Goal: Check status

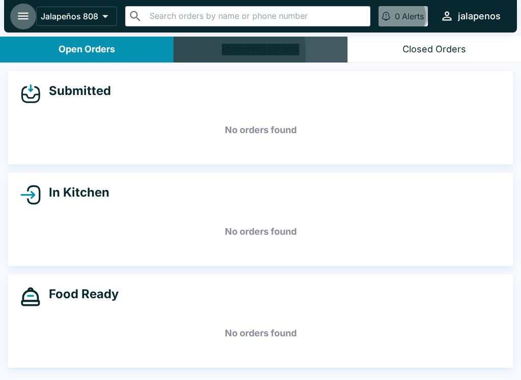
click at [157, 371] on div "Submitted No orders found In Kitchen No orders found Food Ready No orders found" at bounding box center [260, 222] width 521 height 319
click at [72, 4] on div "Jalapeños 808 ​ ​ 0 Alerts jalapenos" at bounding box center [260, 16] width 513 height 33
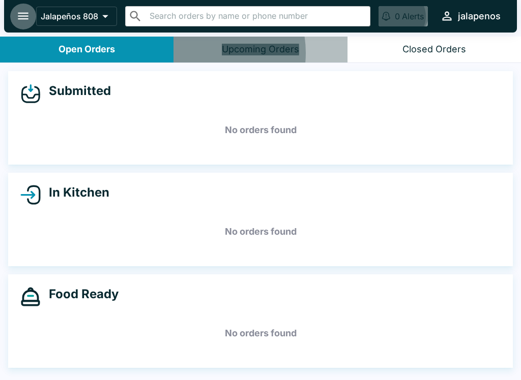
click at [226, 49] on div "Upcoming Orders" at bounding box center [260, 50] width 77 height 12
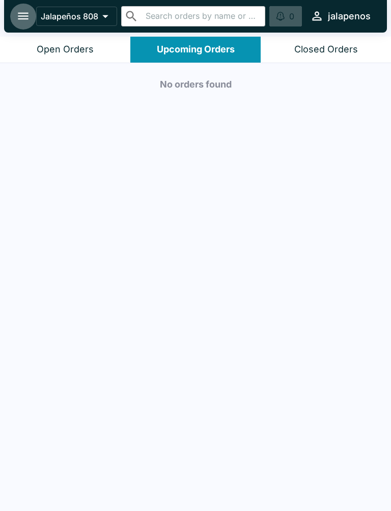
click at [389, 342] on div "No orders found" at bounding box center [195, 287] width 391 height 449
click at [346, 243] on div "No orders found" at bounding box center [195, 287] width 391 height 449
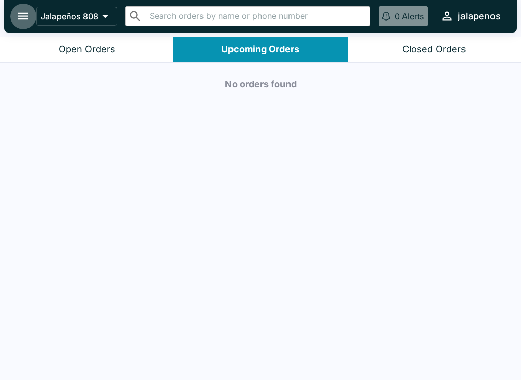
click at [452, 201] on div "No orders found" at bounding box center [260, 222] width 521 height 319
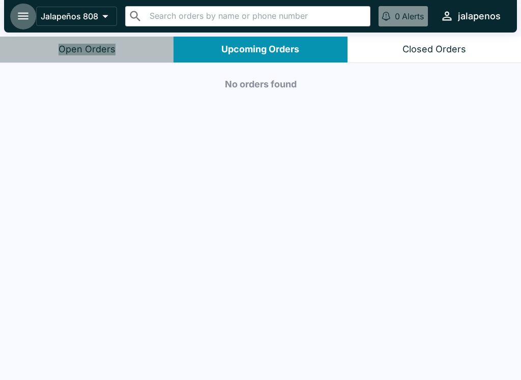
click at [396, 24] on button "0 Alerts" at bounding box center [402, 16] width 49 height 20
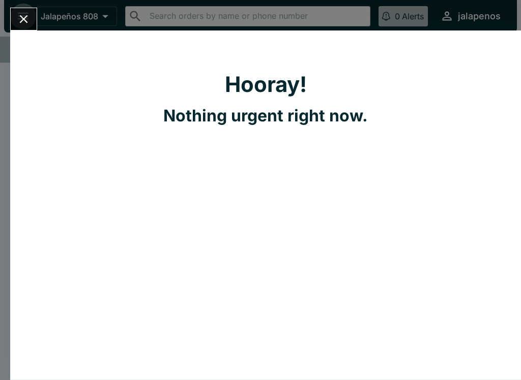
click at [489, 26] on div "Hooray! Nothing urgent right now." at bounding box center [260, 190] width 521 height 380
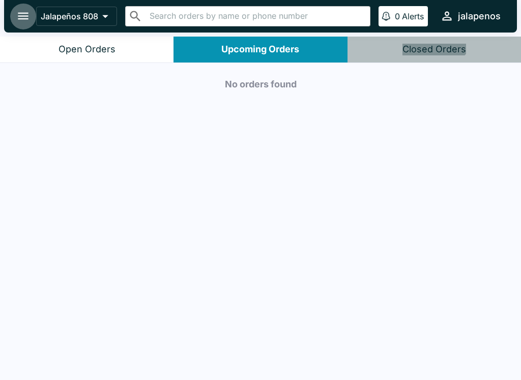
click at [519, 194] on html "Jalapeños 808 ​ ​ 0 Alerts jalapenos Open Orders Upcoming Orders Closed Orders …" at bounding box center [260, 190] width 521 height 380
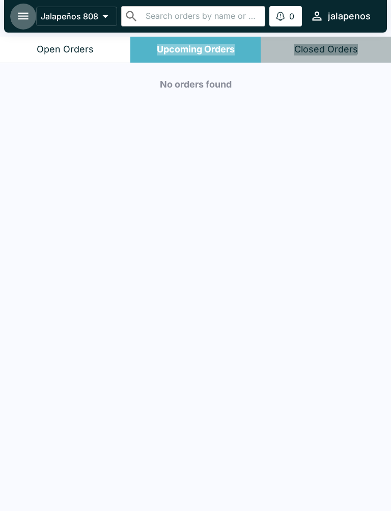
scroll to position [2, 0]
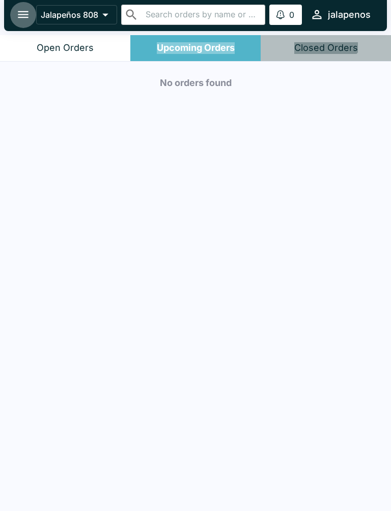
click at [50, 1] on div "Jalapeños 808 ​ ​ 0 Alerts jalapenos" at bounding box center [195, 14] width 382 height 33
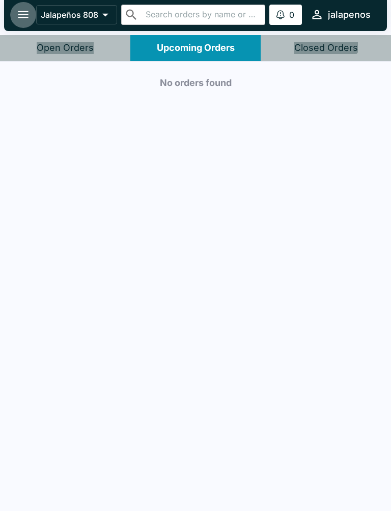
click at [118, 104] on div "No orders found" at bounding box center [195, 286] width 391 height 449
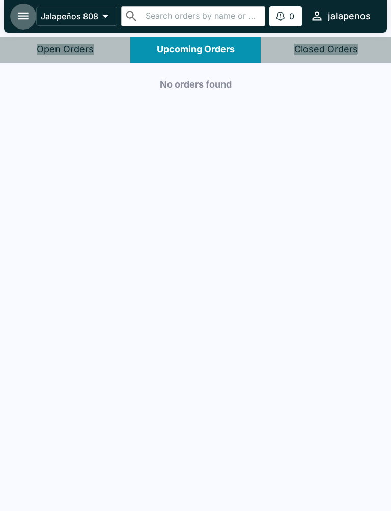
scroll to position [0, 0]
click at [9, 380] on html "Jalapeños 808 ​ ​ 0 Alerts jalapenos Open Orders Upcoming Orders Closed Orders …" at bounding box center [195, 255] width 391 height 511
click at [343, 380] on div "No orders found" at bounding box center [195, 287] width 391 height 449
click at [295, 113] on div "No orders found" at bounding box center [195, 287] width 391 height 449
